Goal: Task Accomplishment & Management: Manage account settings

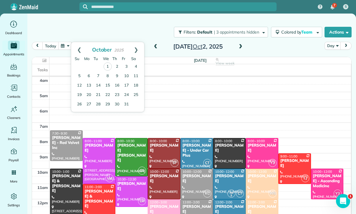
scroll to position [46, 0]
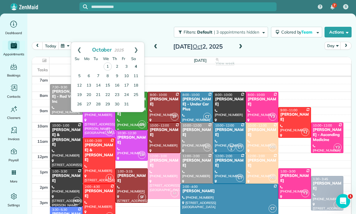
click at [136, 67] on link "4" at bounding box center [135, 66] width 9 height 9
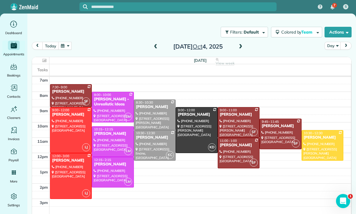
click at [64, 47] on button "button" at bounding box center [65, 46] width 14 height 8
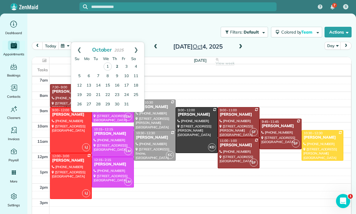
click at [114, 65] on link "2" at bounding box center [116, 66] width 9 height 9
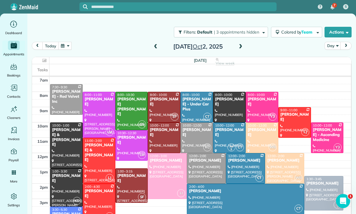
click at [99, 198] on div at bounding box center [99, 203] width 32 height 38
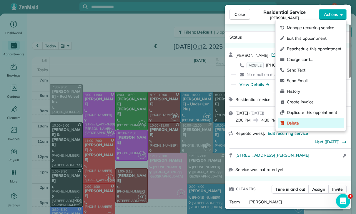
click at [297, 124] on span "Delete" at bounding box center [314, 123] width 55 height 6
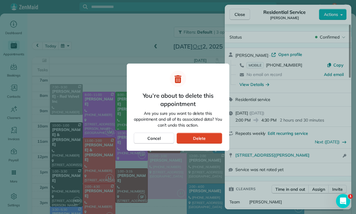
click at [202, 140] on span "Delete" at bounding box center [199, 138] width 13 height 6
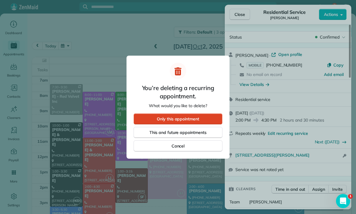
click at [196, 114] on div "Only this appointment" at bounding box center [178, 118] width 89 height 11
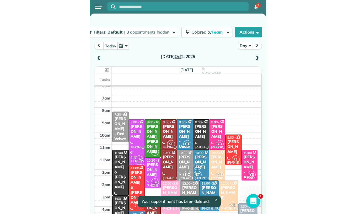
scroll to position [46, 0]
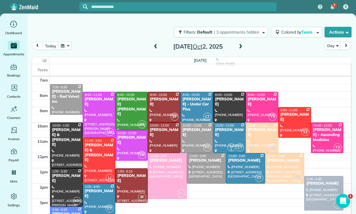
click at [67, 46] on button "button" at bounding box center [65, 46] width 14 height 8
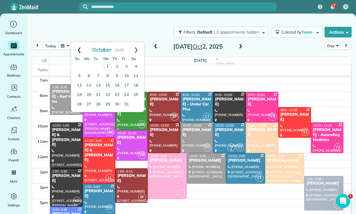
click at [80, 49] on link "Prev" at bounding box center [79, 49] width 16 height 15
click at [97, 102] on link "30" at bounding box center [98, 103] width 9 height 9
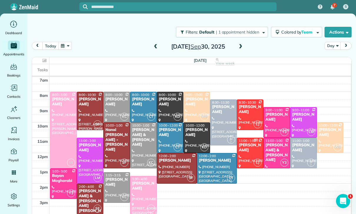
click at [155, 212] on div "LI" at bounding box center [151, 208] width 9 height 9
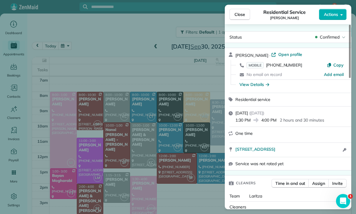
scroll to position [46, 0]
click at [134, 94] on div "Close Residential Service [PERSON_NAME] Actions Status Confirmed [PERSON_NAME] …" at bounding box center [178, 107] width 356 height 214
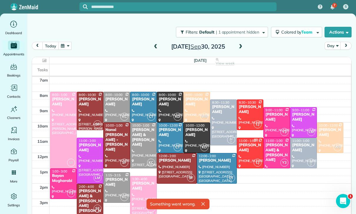
click at [65, 44] on button "button" at bounding box center [65, 46] width 14 height 8
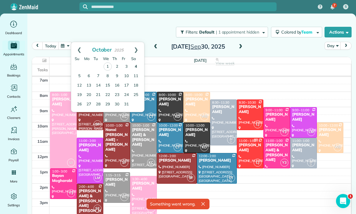
click at [138, 67] on link "4" at bounding box center [135, 66] width 9 height 9
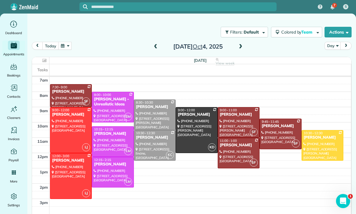
scroll to position [46, 0]
click at [63, 44] on button "button" at bounding box center [65, 46] width 14 height 8
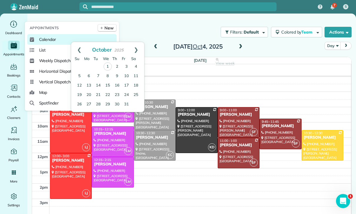
click at [51, 45] on link "Calendar" at bounding box center [71, 39] width 89 height 11
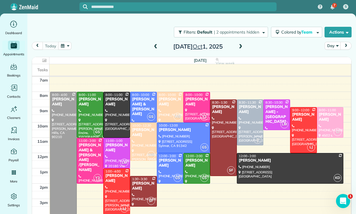
click at [242, 48] on span at bounding box center [240, 46] width 6 height 5
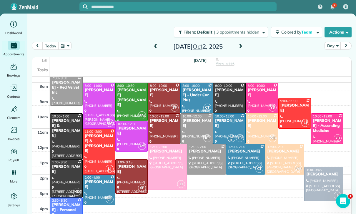
scroll to position [55, 0]
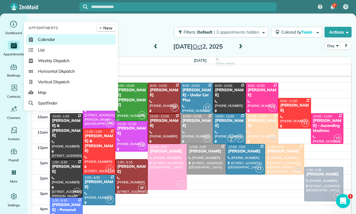
click at [41, 42] on span "Calendar" at bounding box center [46, 39] width 17 height 6
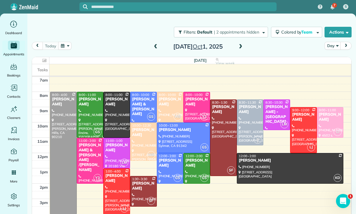
click at [242, 47] on span at bounding box center [240, 46] width 6 height 5
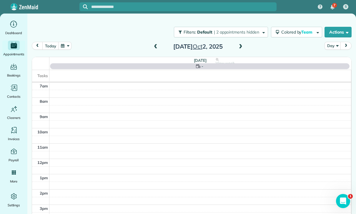
scroll to position [46, 0]
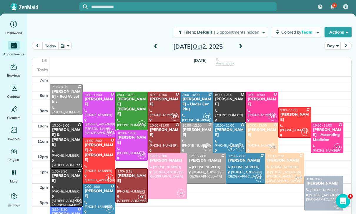
click at [67, 45] on button "button" at bounding box center [65, 46] width 14 height 8
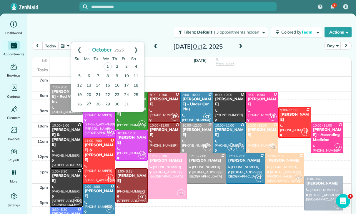
click at [138, 66] on link "4" at bounding box center [135, 66] width 9 height 9
